Goal: Information Seeking & Learning: Learn about a topic

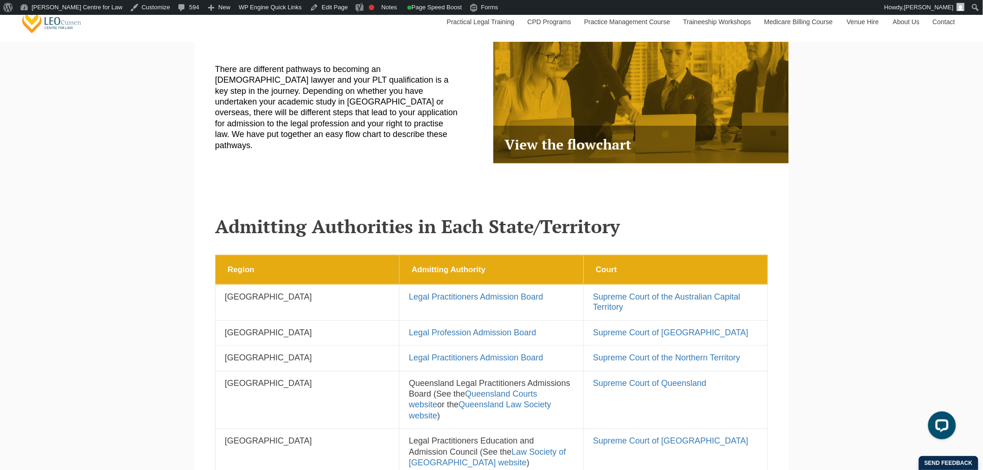
scroll to position [361, 0]
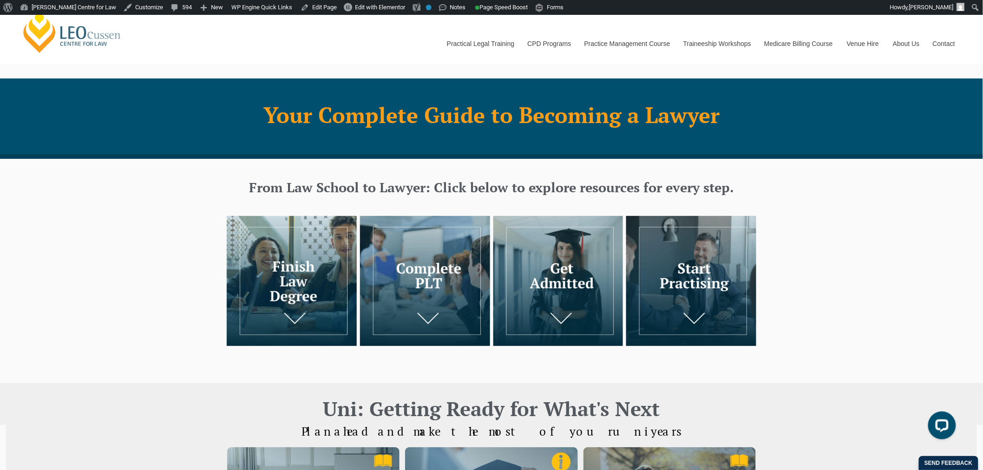
click at [615, 273] on img at bounding box center [558, 281] width 130 height 130
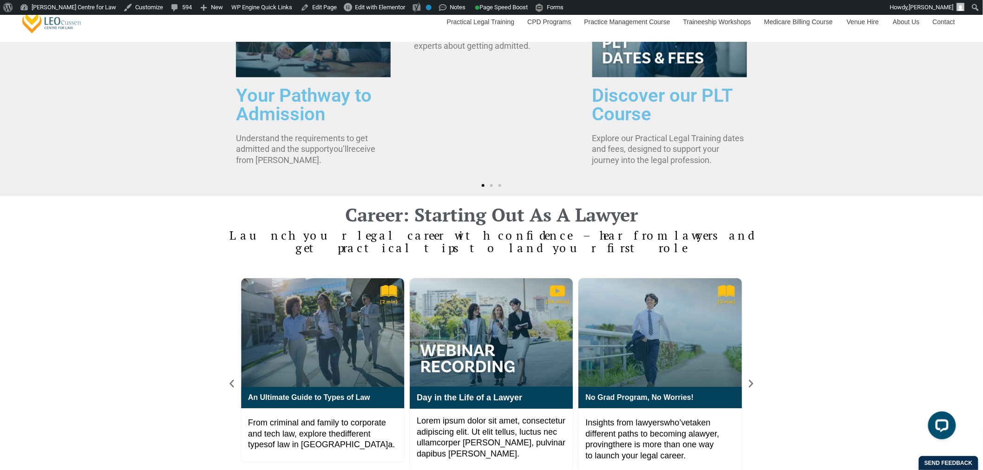
scroll to position [1180, 0]
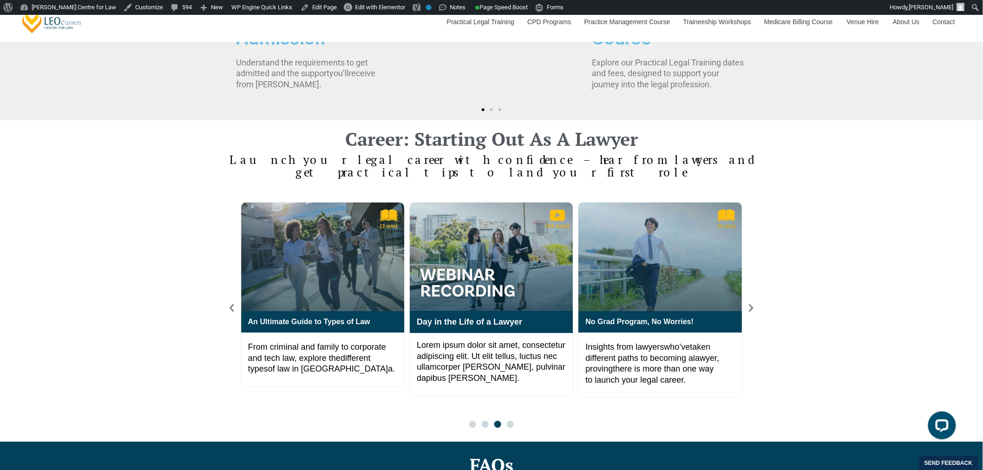
click at [237, 294] on div "What Recruiters Wish You Knew Hear from an experience Law Recruiter about… An U…" at bounding box center [492, 315] width 530 height 226
click at [237, 303] on icon "Previous slide" at bounding box center [232, 308] width 10 height 10
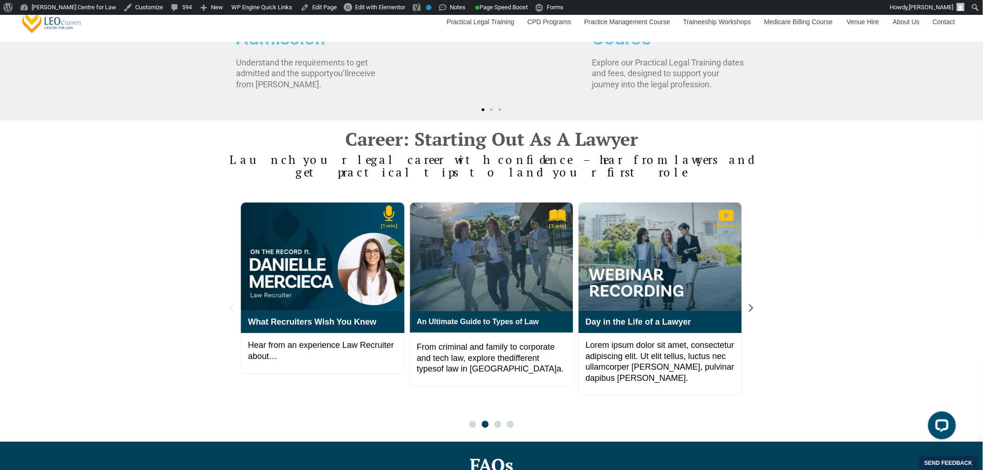
click at [235, 303] on icon "Previous slide" at bounding box center [232, 308] width 10 height 10
click at [237, 303] on icon "Previous slide" at bounding box center [232, 308] width 10 height 10
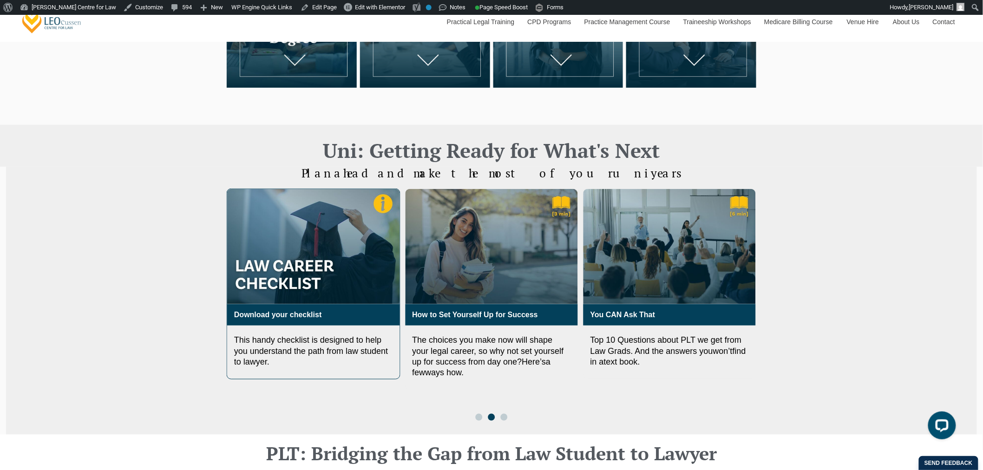
scroll to position [309, 0]
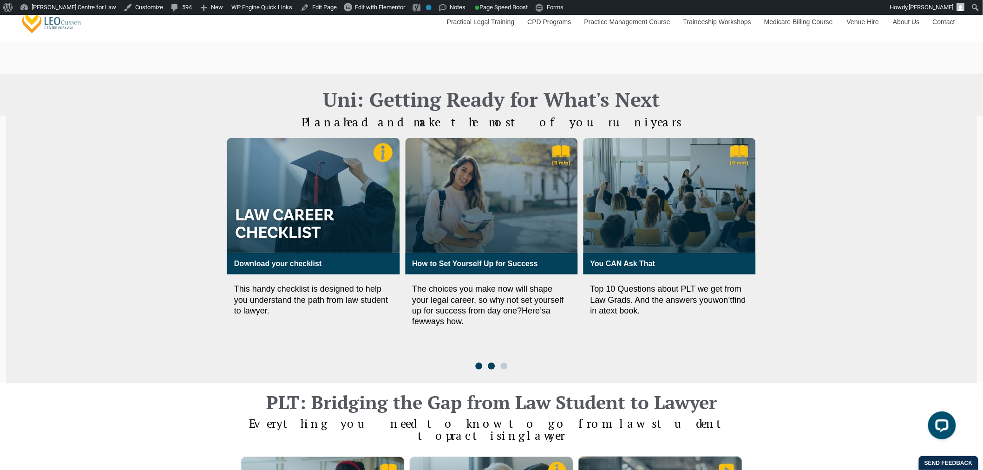
click at [476, 366] on div at bounding box center [491, 366] width 38 height 7
click at [478, 364] on span "Go to slide 1" at bounding box center [478, 366] width 7 height 7
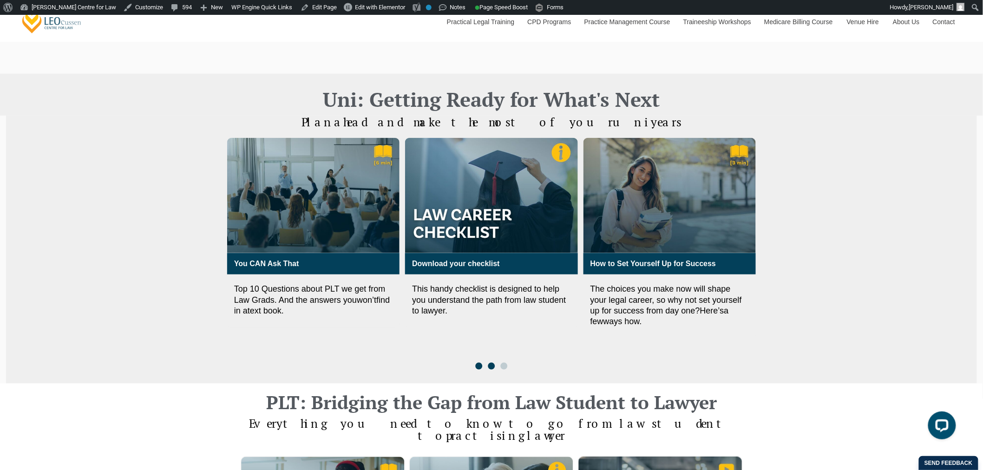
click at [494, 364] on span "Go to slide 2" at bounding box center [491, 366] width 7 height 7
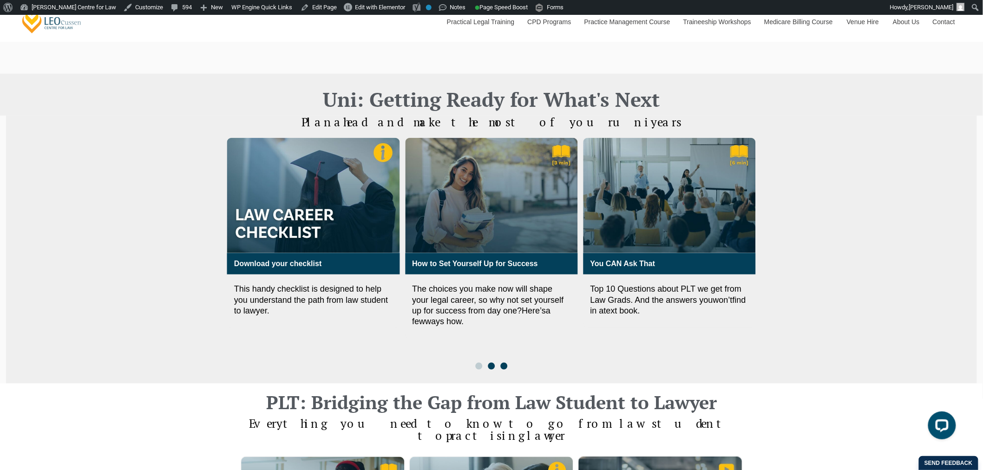
click at [505, 366] on span "Go to slide 3" at bounding box center [503, 366] width 7 height 7
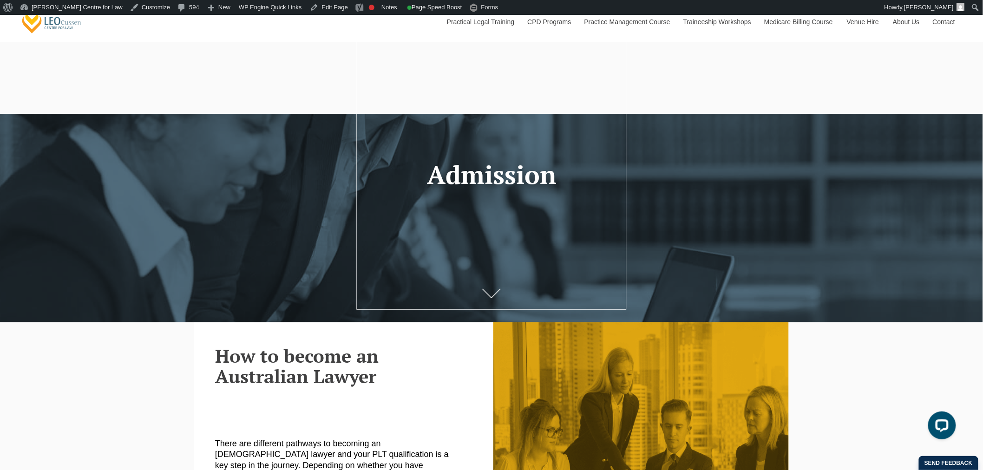
scroll to position [309, 0]
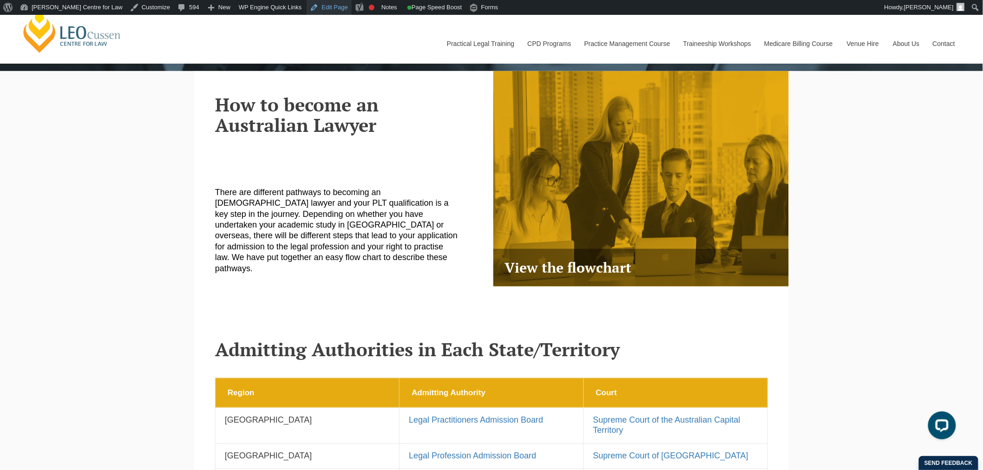
click at [307, 8] on link "Edit Page" at bounding box center [329, 7] width 45 height 15
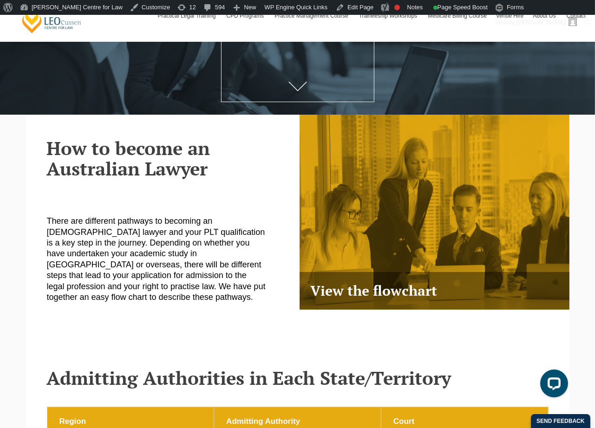
scroll to position [155, 0]
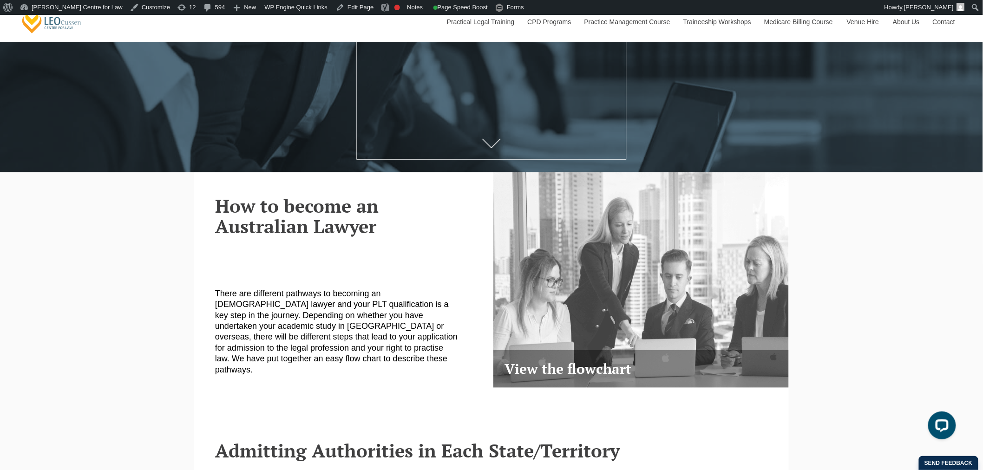
scroll to position [206, 0]
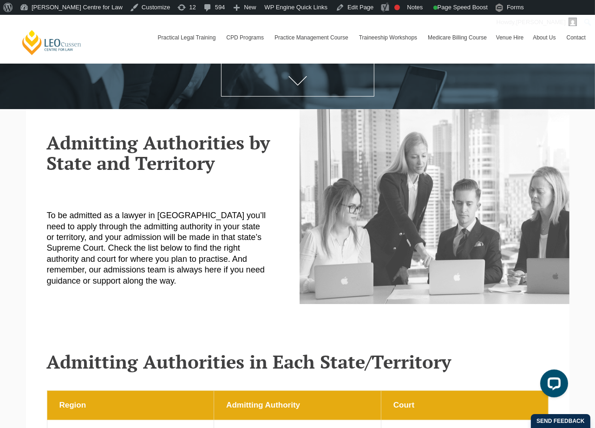
click at [372, 160] on link at bounding box center [435, 206] width 270 height 195
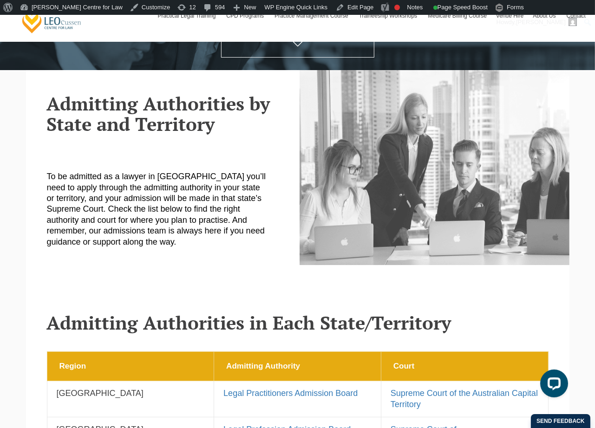
scroll to position [155, 0]
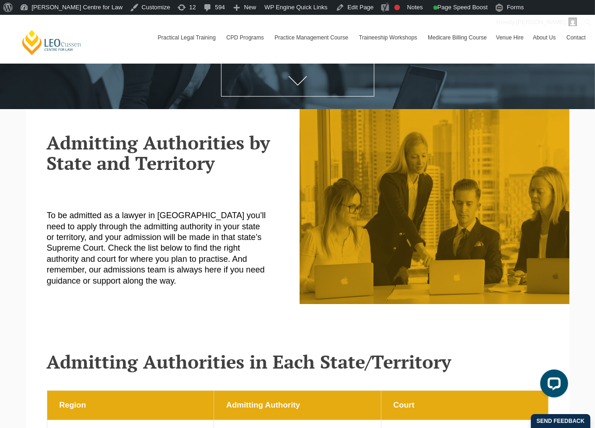
click at [201, 186] on div "Admitting Authorities by State and Territory To be admitted as a lawyer in [GEO…" at bounding box center [169, 230] width 244 height 196
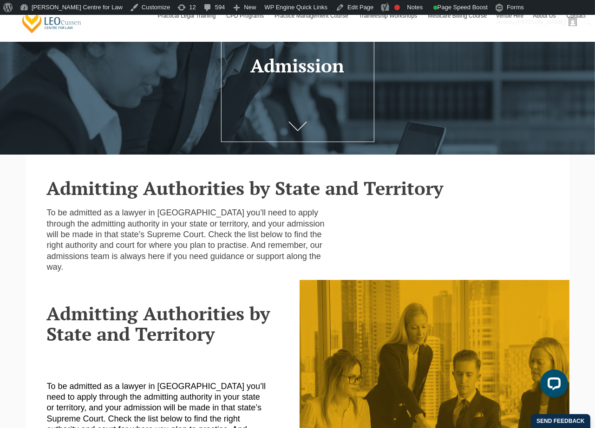
scroll to position [52, 0]
